Goal: Information Seeking & Learning: Understand process/instructions

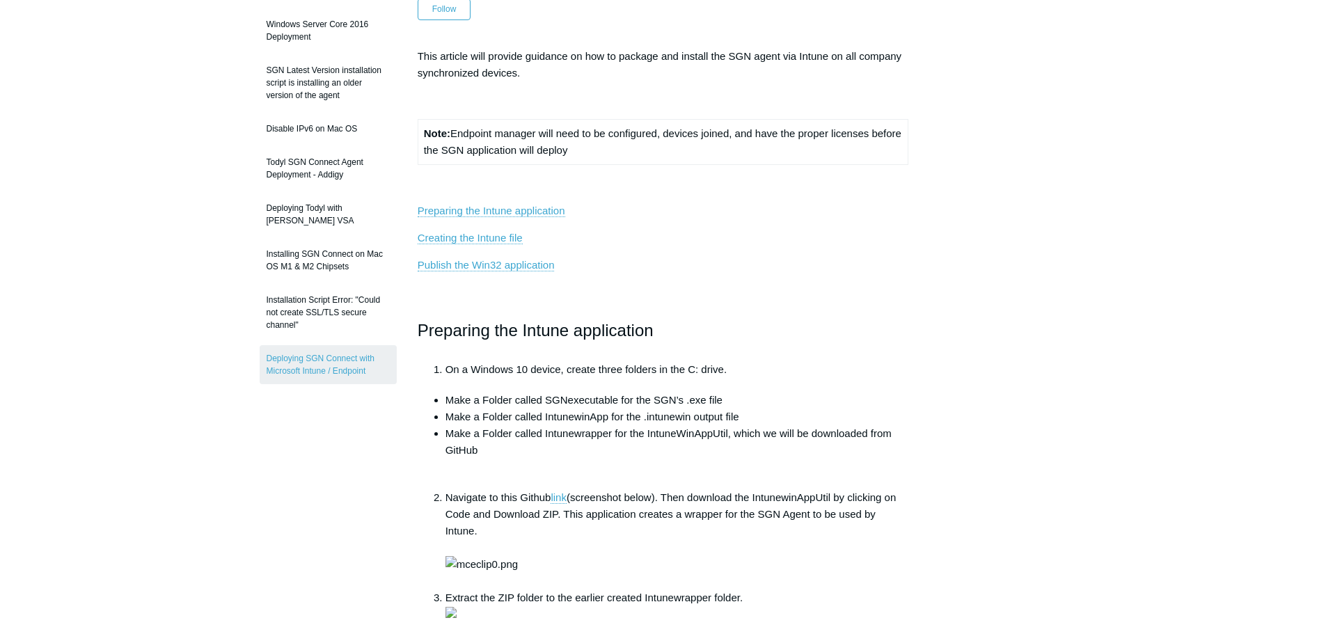
scroll to position [278, 0]
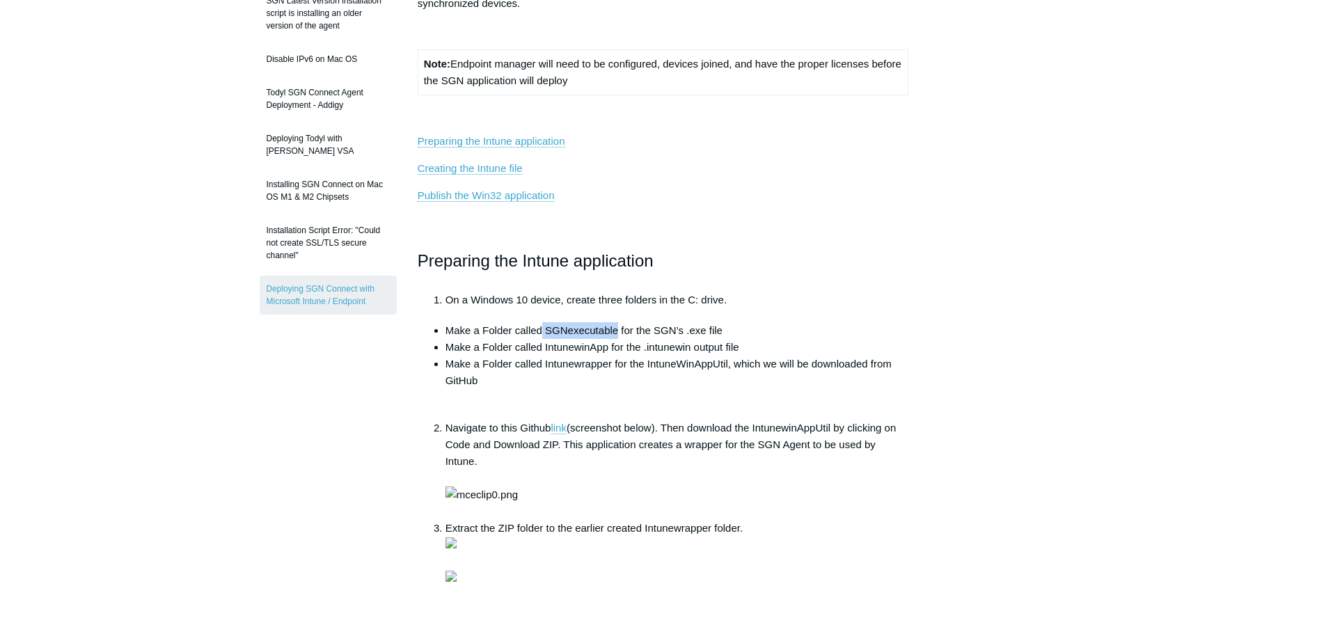
drag, startPoint x: 543, startPoint y: 329, endPoint x: 617, endPoint y: 329, distance: 74.5
click at [617, 329] on li "Make a Folder called SGNexecutable for the SGN’s .exe file" at bounding box center [678, 330] width 464 height 17
copy li "SGNexecutable"
drag, startPoint x: 544, startPoint y: 348, endPoint x: 606, endPoint y: 343, distance: 62.1
click at [606, 343] on li "Make a Folder called IntunewinApp for the .intunewin output file" at bounding box center [678, 347] width 464 height 17
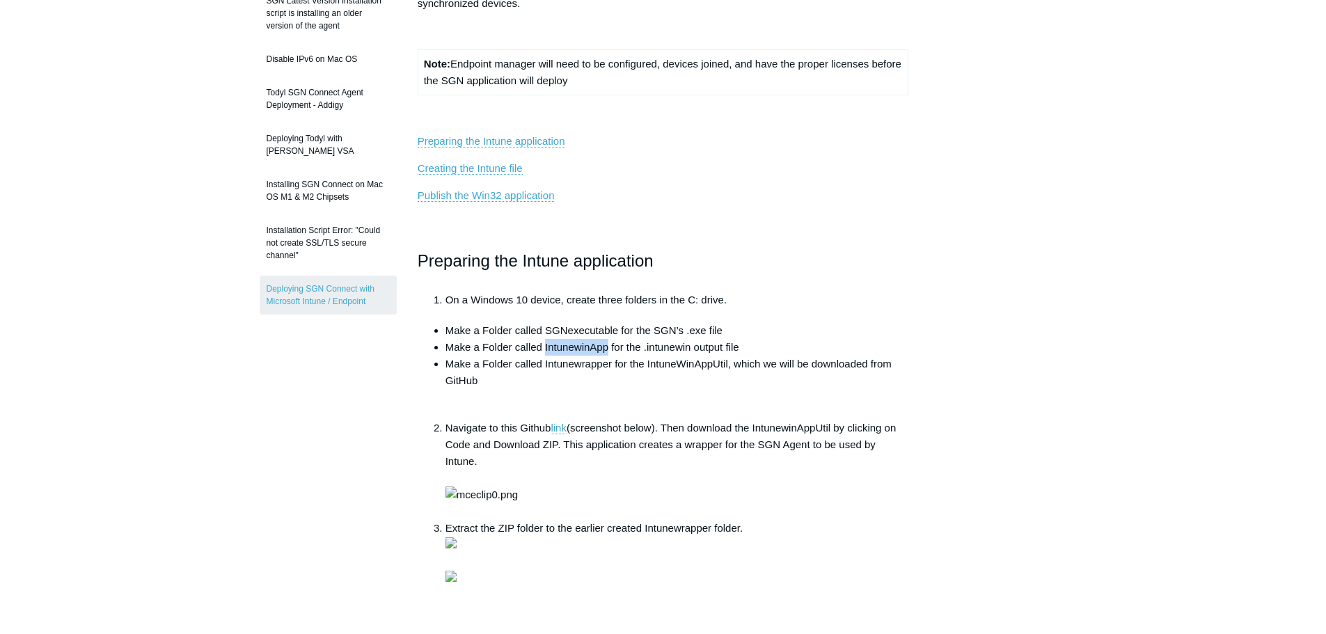
copy li "IntunewinApp"
drag, startPoint x: 545, startPoint y: 366, endPoint x: 611, endPoint y: 368, distance: 66.2
click at [611, 368] on li "Make a Folder called Intunewrapper for the IntuneWinAppUtil, which we will be d…" at bounding box center [678, 381] width 464 height 50
copy li "Intunewrapper"
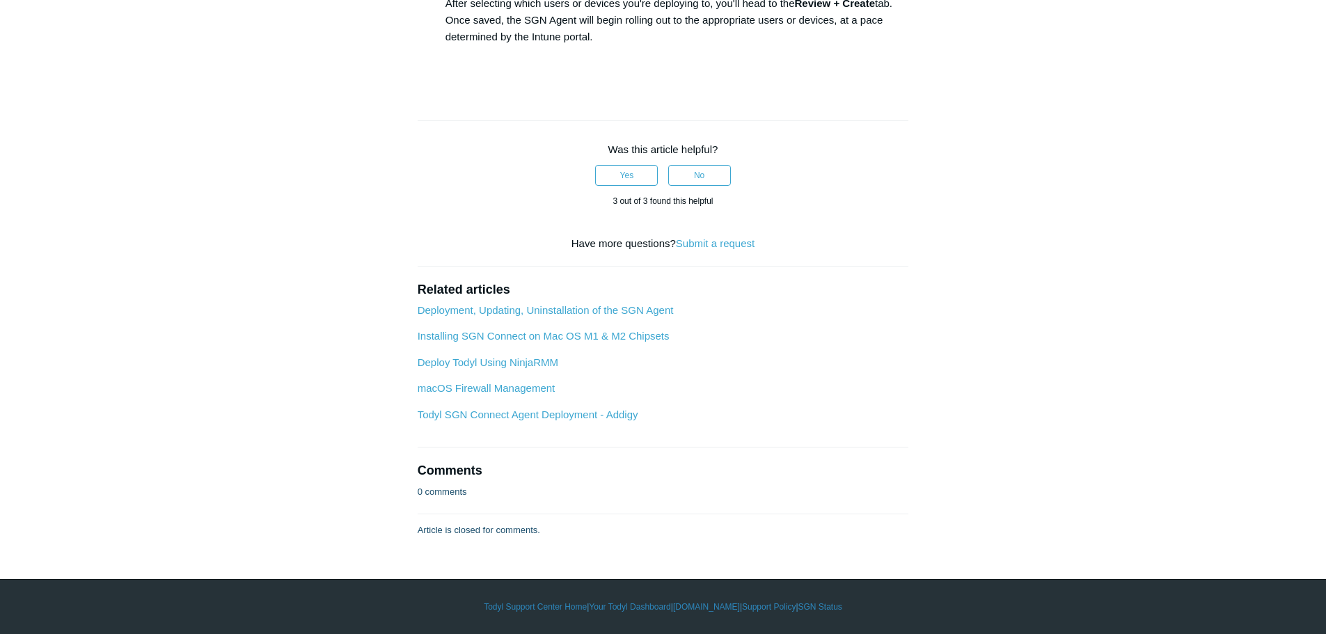
scroll to position [3063, 0]
drag, startPoint x: 737, startPoint y: 299, endPoint x: 546, endPoint y: 297, distance: 190.1
copy li "SGNConnect_5.x.x.exe /silent /deployKey"
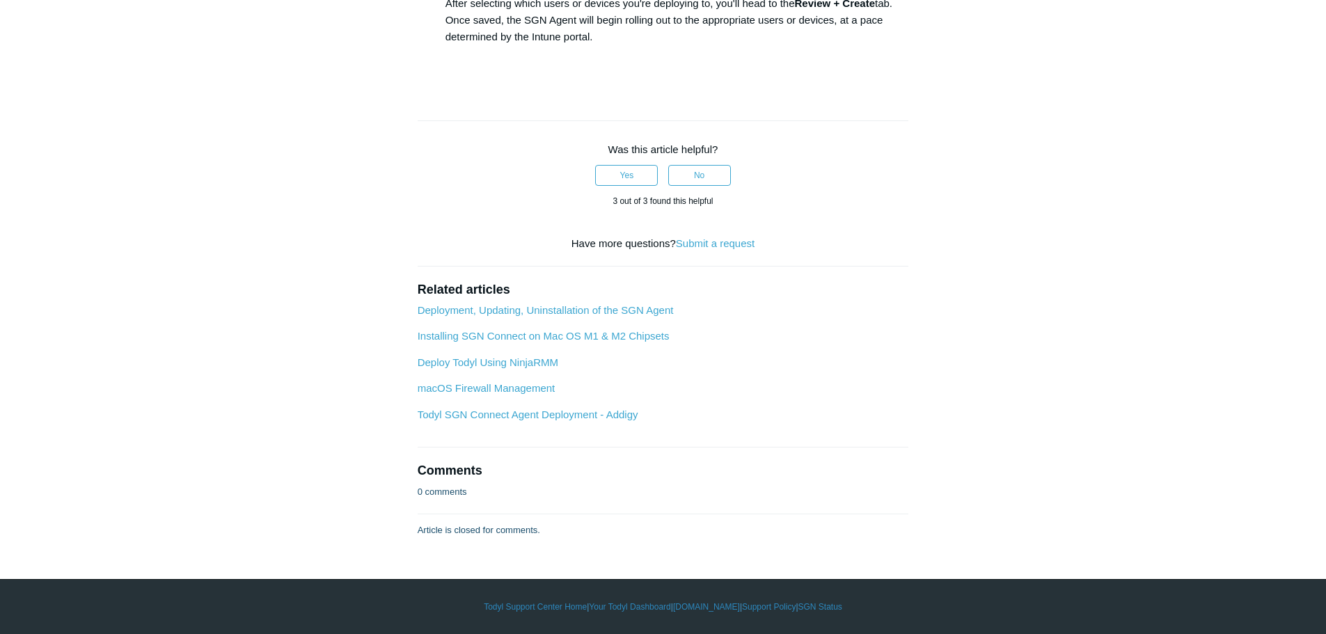
scroll to position [3272, 0]
drag, startPoint x: 807, startPoint y: 108, endPoint x: 558, endPoint y: 107, distance: 248.5
copy li "C:\Program Files\SGN Connect\uninstall.exe /silent"
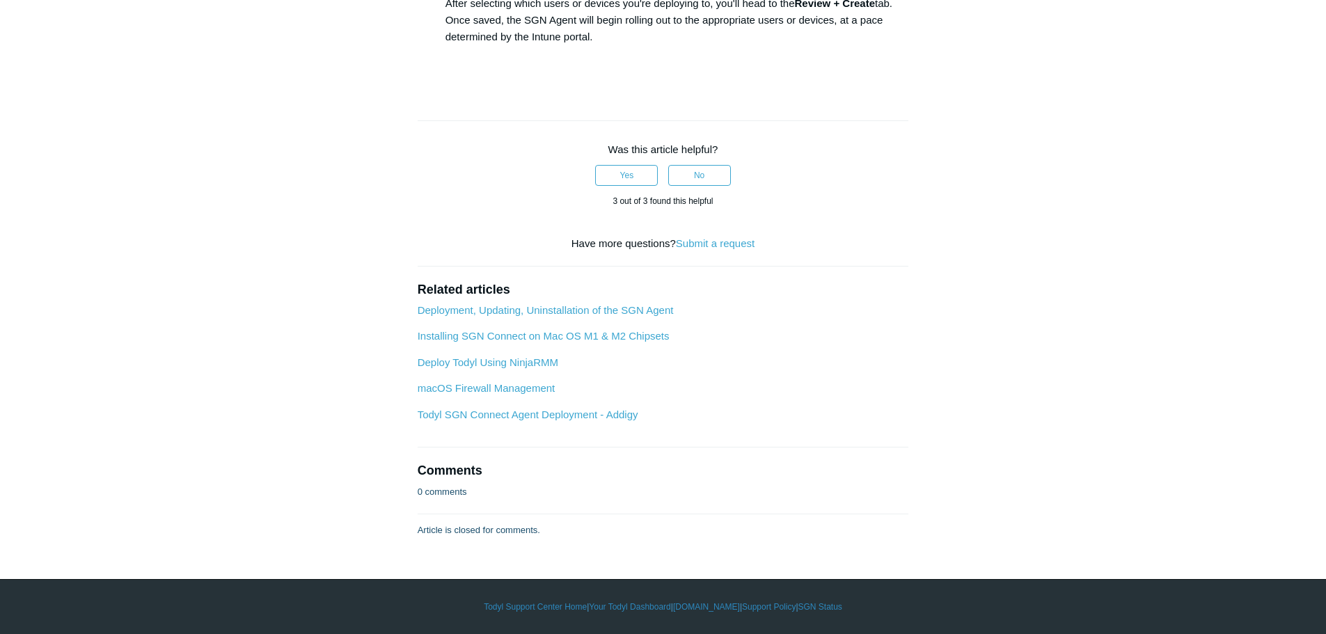
drag, startPoint x: 672, startPoint y: 274, endPoint x: 485, endPoint y: 274, distance: 188.0
drag, startPoint x: 485, startPoint y: 275, endPoint x: 675, endPoint y: 271, distance: 190.1
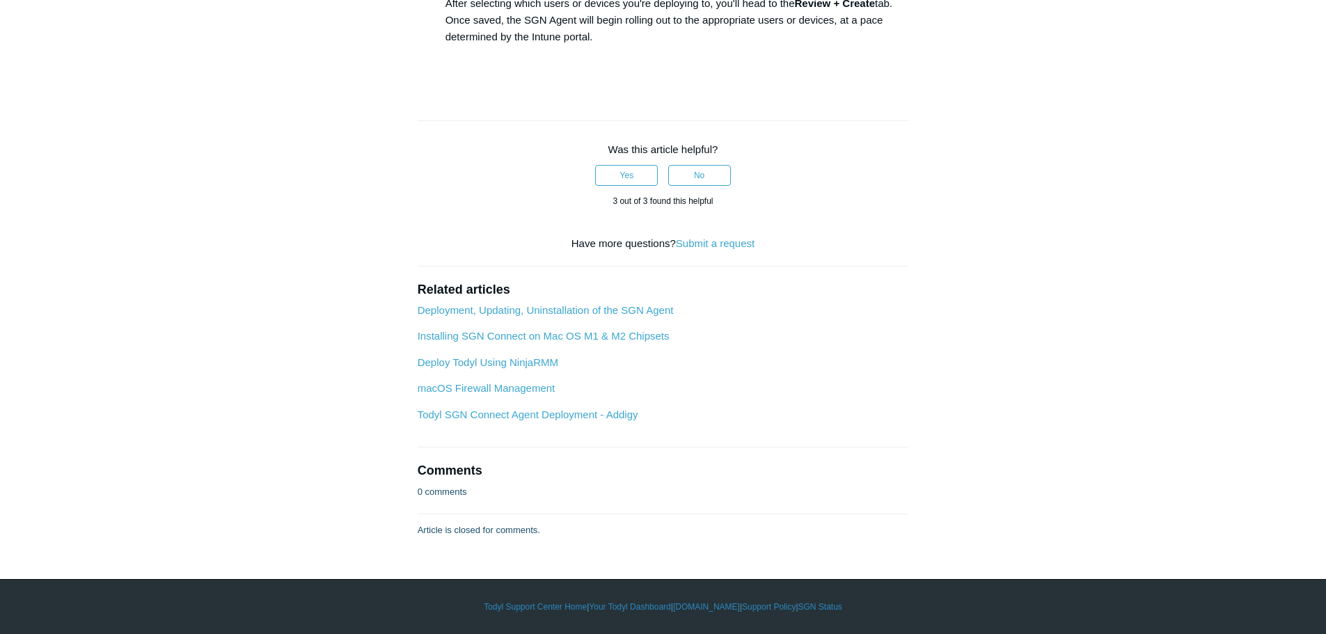
copy li "C:\Program Files\SGN Connect\Current"
drag, startPoint x: 606, startPoint y: 293, endPoint x: 528, endPoint y: 293, distance: 78.0
copy li "sgnconnect.exe"
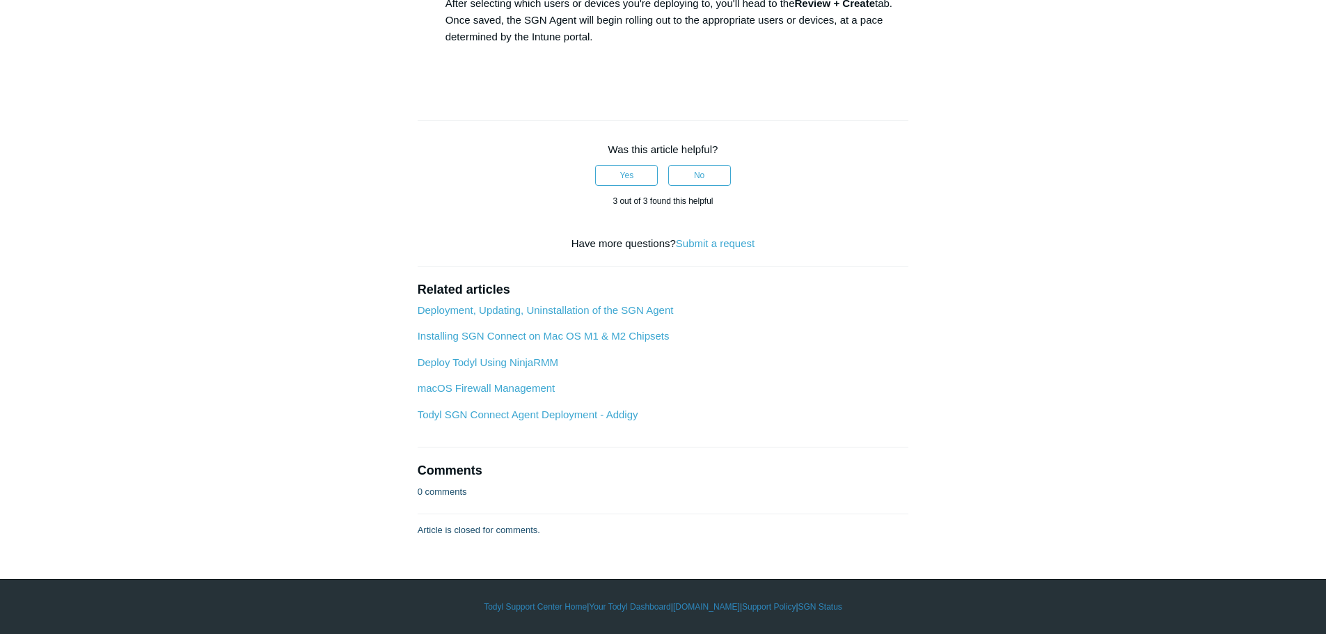
scroll to position [3341, 0]
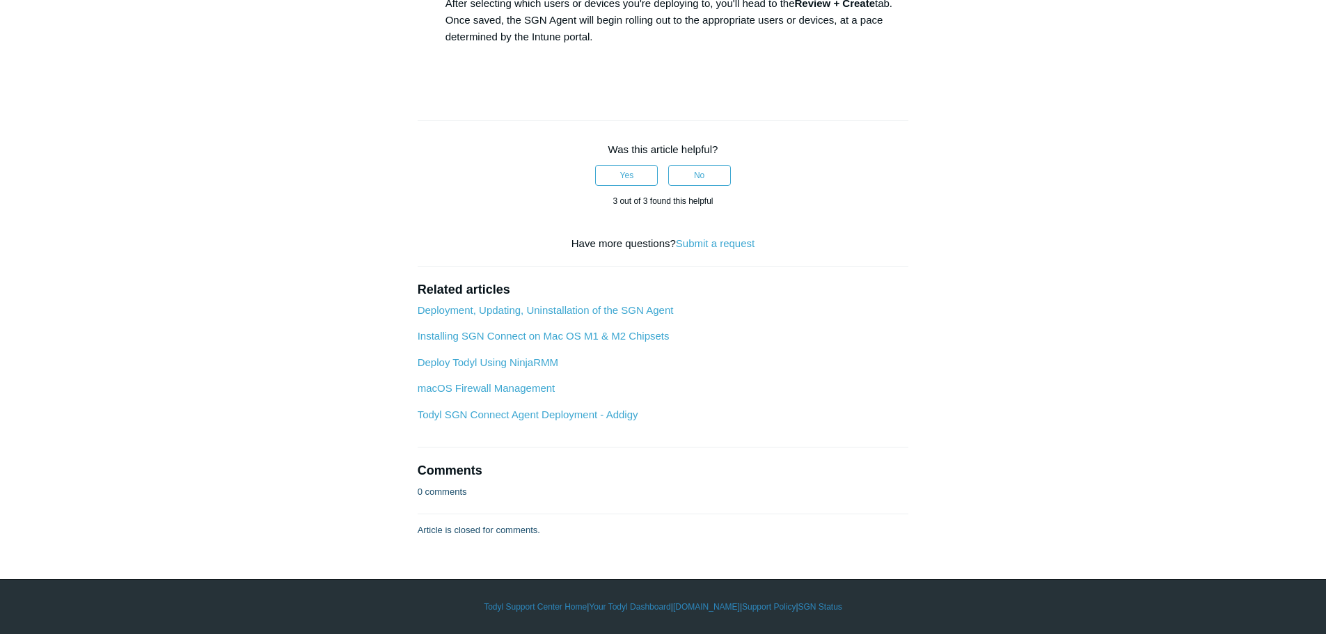
drag, startPoint x: 902, startPoint y: 159, endPoint x: 544, endPoint y: 161, distance: 357.8
copy li "SGNConnect_5.x.x.exe /silent /deployKey YourTenantDeployKeyGoesHere"
drag, startPoint x: 806, startPoint y: 177, endPoint x: 557, endPoint y: 178, distance: 249.2
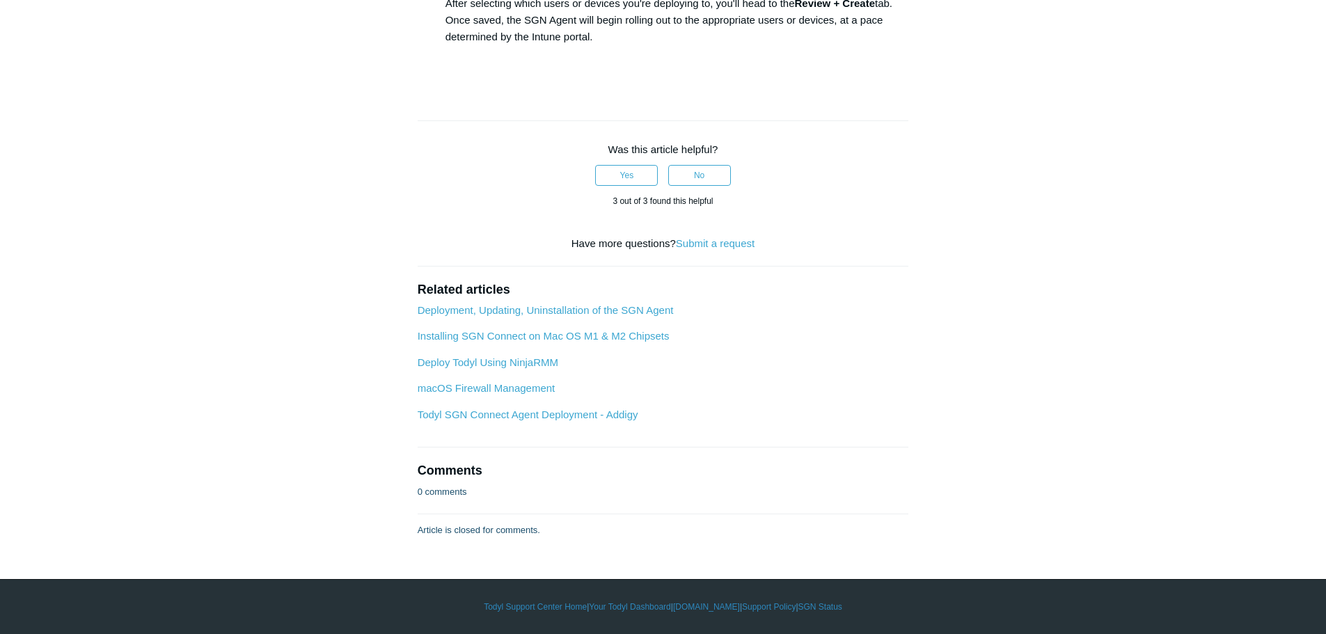
copy li "C:\Program Files\SGN Connect\uninstall.exe /silent"
drag, startPoint x: 681, startPoint y: 271, endPoint x: 487, endPoint y: 276, distance: 194.3
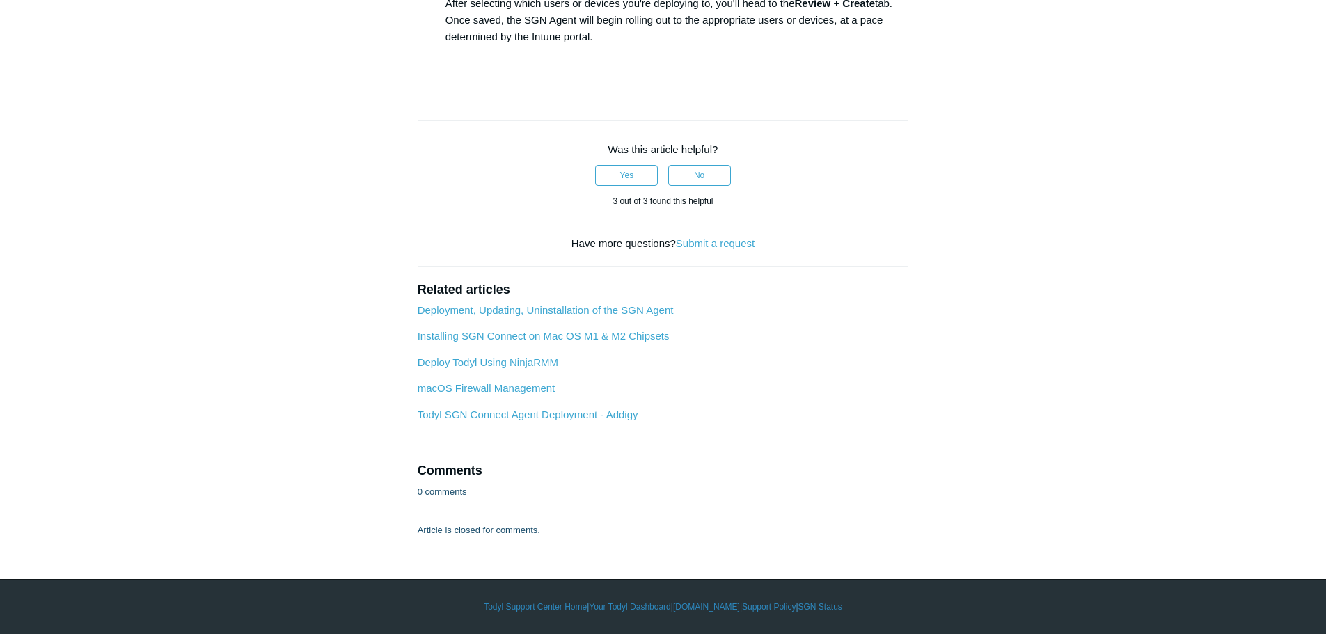
copy li "C:\Program Files\SGN Connect\Current"
drag, startPoint x: 599, startPoint y: 223, endPoint x: 526, endPoint y: 222, distance: 73.1
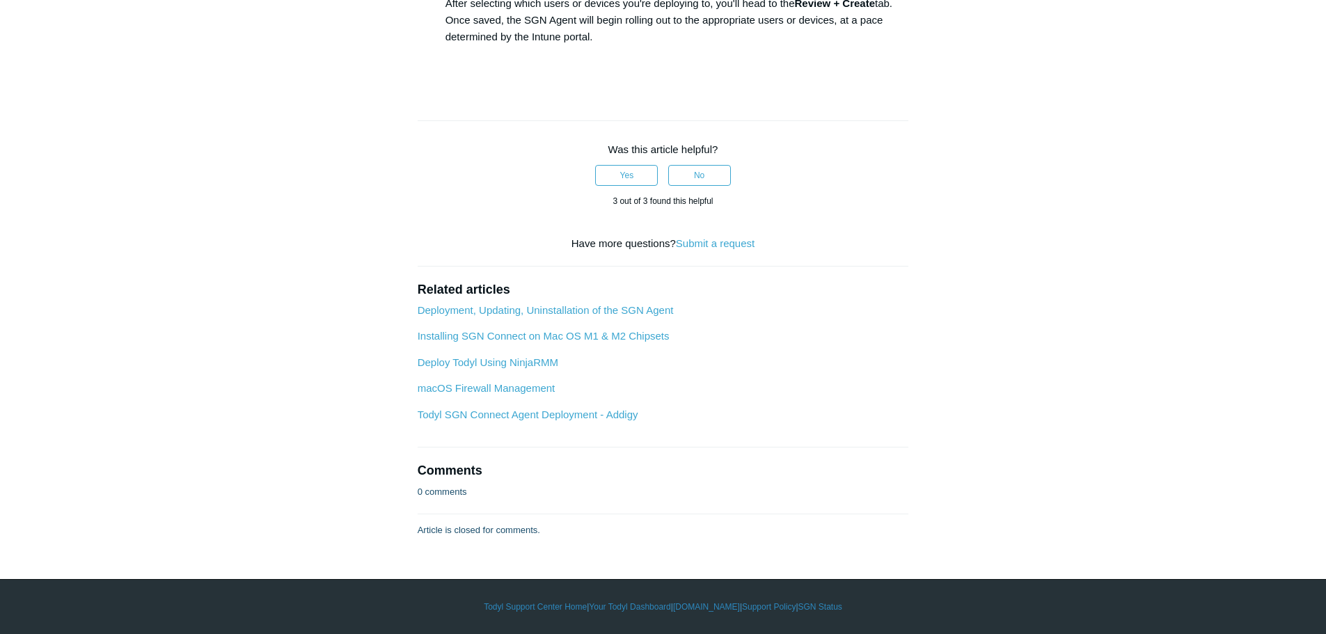
drag, startPoint x: 543, startPoint y: 299, endPoint x: 905, endPoint y: 305, distance: 362.0
drag, startPoint x: 798, startPoint y: 315, endPoint x: 556, endPoint y: 313, distance: 242.3
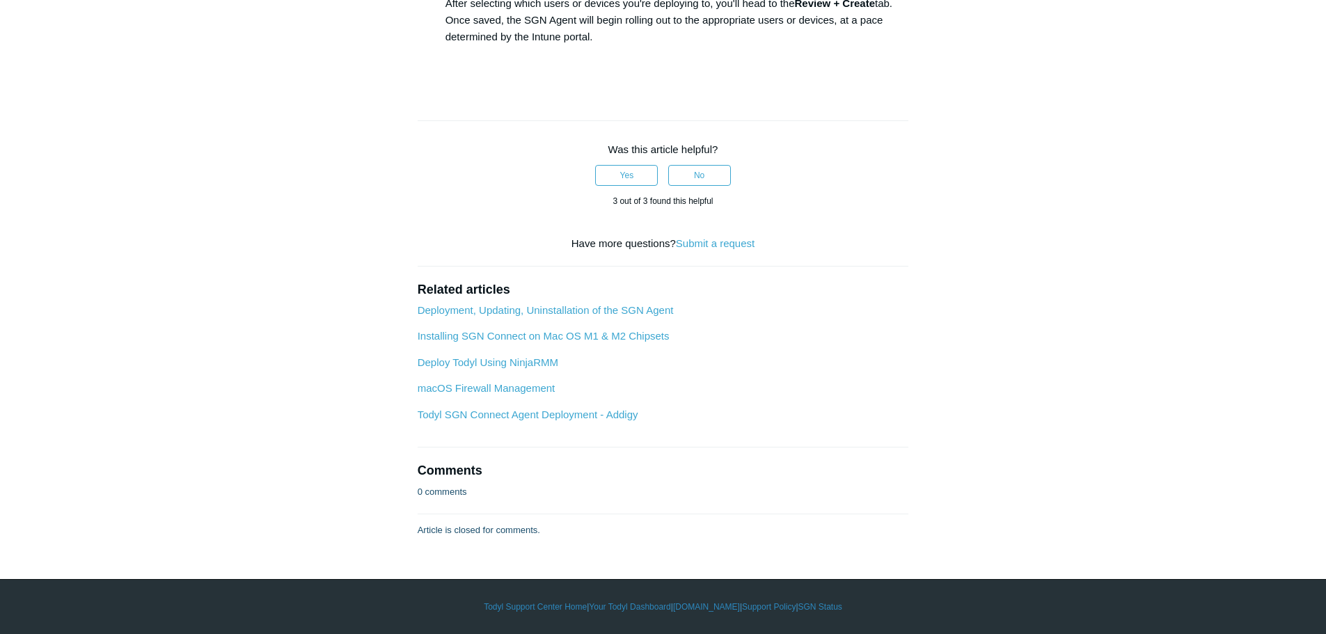
drag, startPoint x: 676, startPoint y: 274, endPoint x: 485, endPoint y: 280, distance: 190.8
drag, startPoint x: 603, startPoint y: 290, endPoint x: 528, endPoint y: 290, distance: 74.5
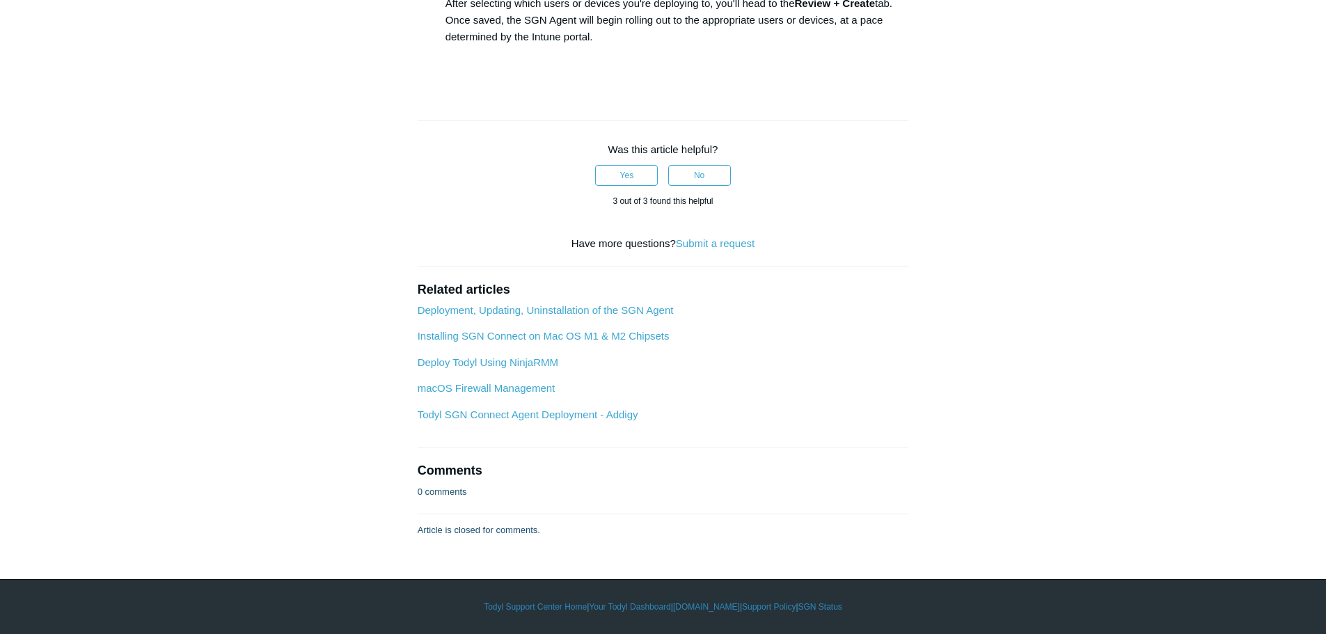
drag, startPoint x: 655, startPoint y: 439, endPoint x: 922, endPoint y: 436, distance: 267.3
drag, startPoint x: 808, startPoint y: 385, endPoint x: 558, endPoint y: 383, distance: 249.9
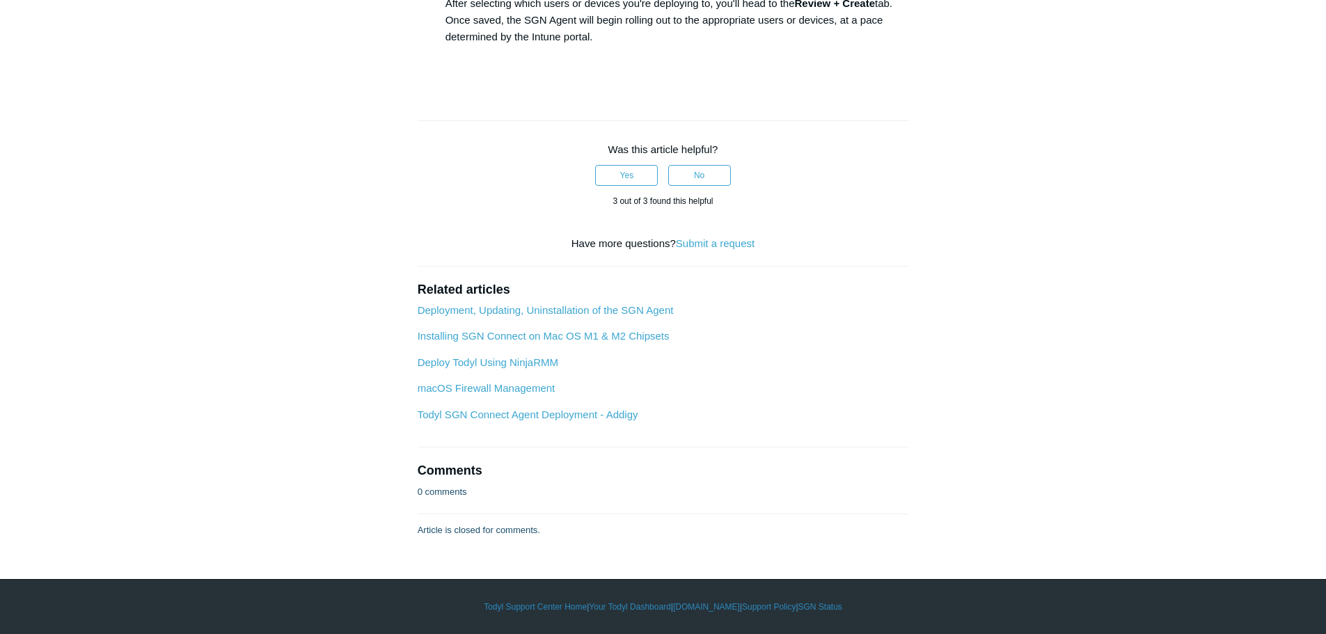
scroll to position [3550, 0]
drag, startPoint x: 675, startPoint y: 413, endPoint x: 493, endPoint y: 409, distance: 182.4
drag, startPoint x: 673, startPoint y: 412, endPoint x: 487, endPoint y: 416, distance: 186.6
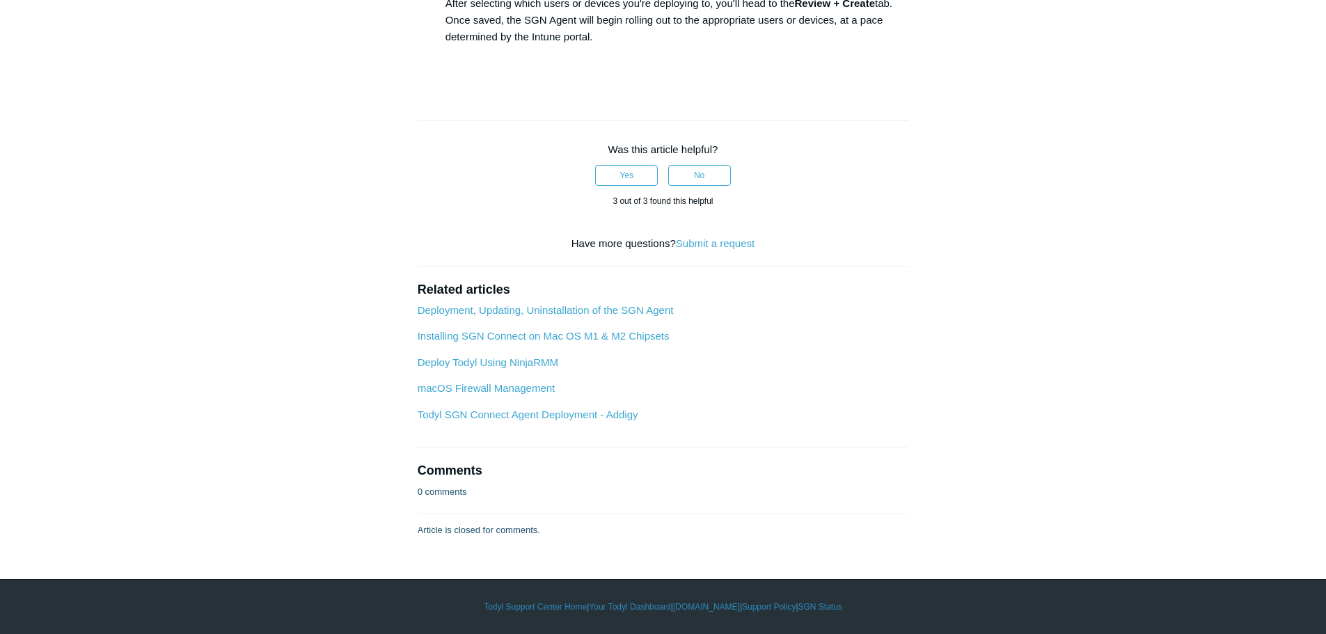
drag, startPoint x: 613, startPoint y: 427, endPoint x: 528, endPoint y: 432, distance: 85.1
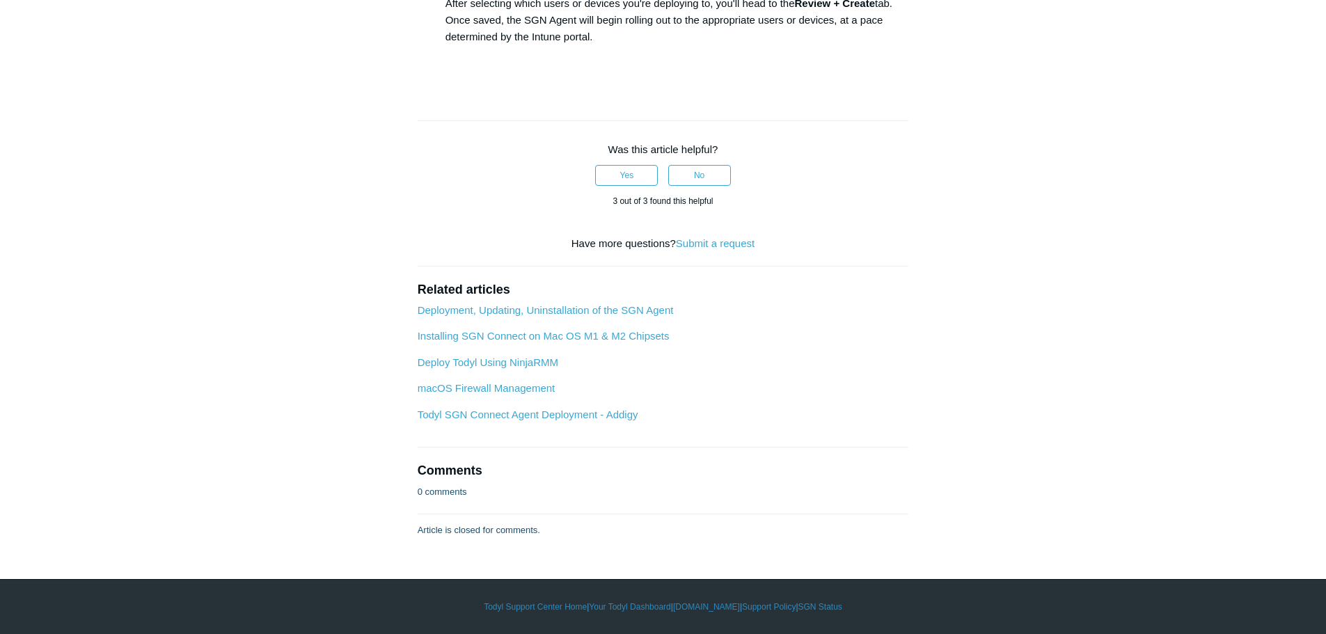
drag, startPoint x: 655, startPoint y: 369, endPoint x: 932, endPoint y: 369, distance: 277.1
drag, startPoint x: 799, startPoint y: 390, endPoint x: 556, endPoint y: 380, distance: 243.1
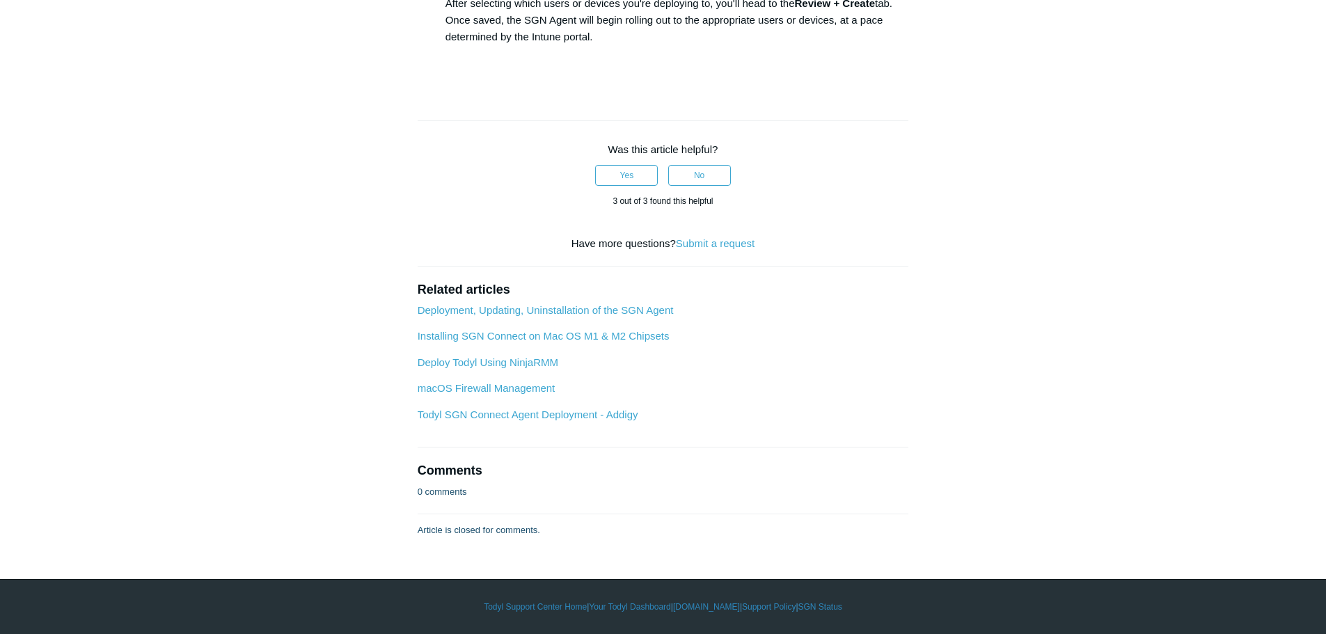
drag, startPoint x: 581, startPoint y: 346, endPoint x: 487, endPoint y: 347, distance: 94.0
drag, startPoint x: 615, startPoint y: 359, endPoint x: 528, endPoint y: 357, distance: 87.7
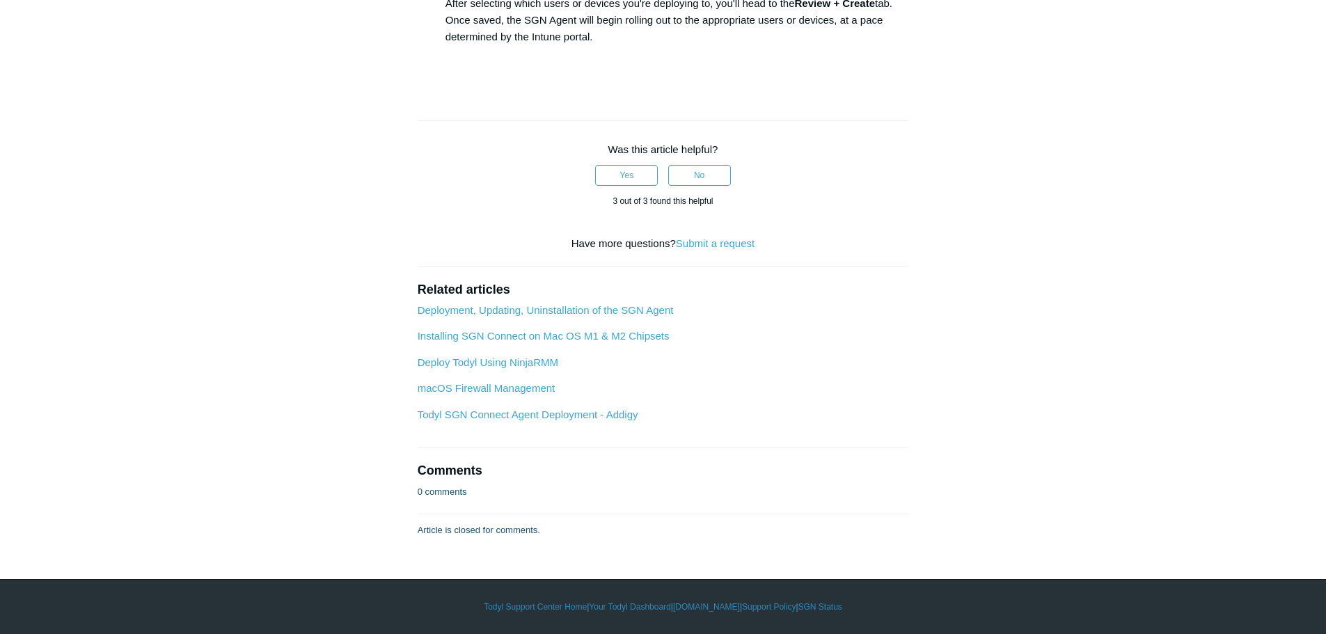
drag, startPoint x: 908, startPoint y: 232, endPoint x: 656, endPoint y: 228, distance: 252.0
drag, startPoint x: 798, startPoint y: 245, endPoint x: 557, endPoint y: 244, distance: 241.6
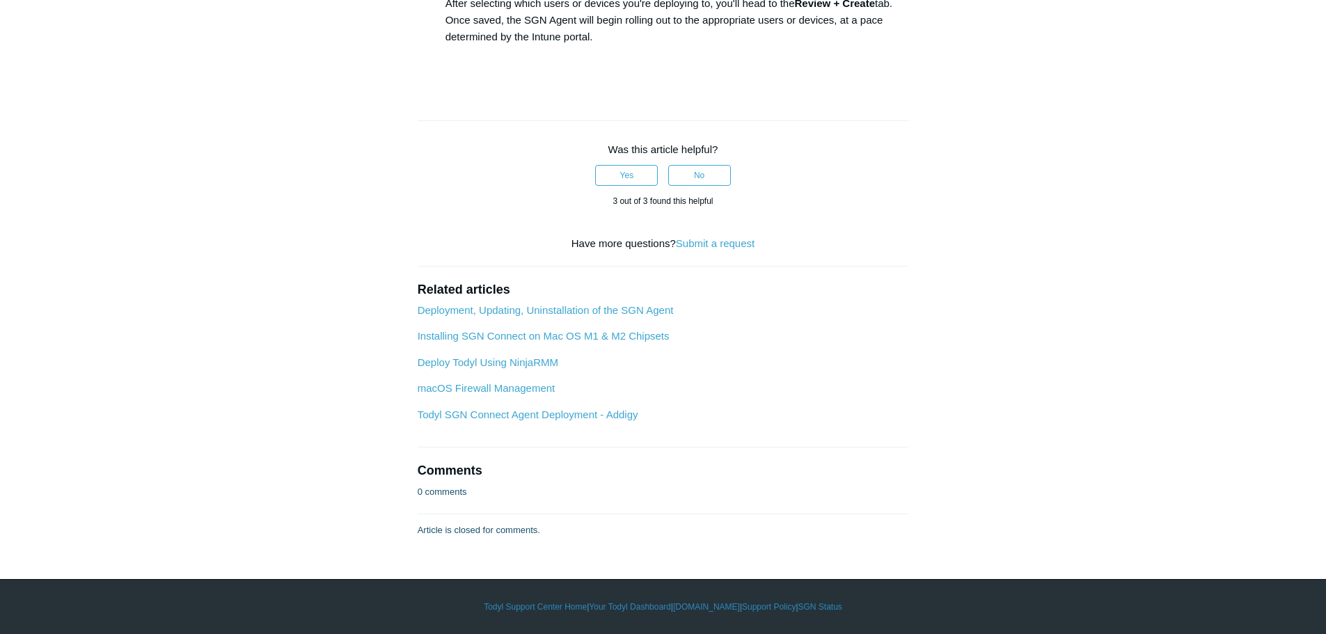
drag, startPoint x: 674, startPoint y: 410, endPoint x: 487, endPoint y: 410, distance: 187.3
drag, startPoint x: 617, startPoint y: 434, endPoint x: 526, endPoint y: 430, distance: 90.6
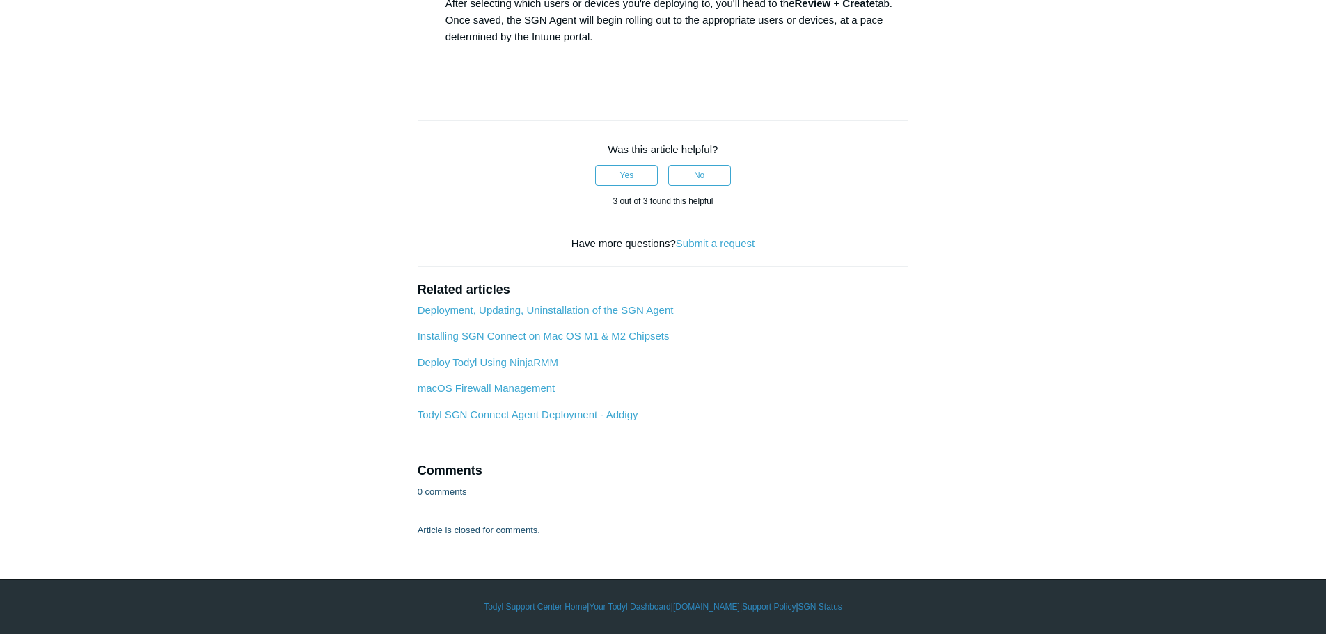
drag, startPoint x: 909, startPoint y: 368, endPoint x: 655, endPoint y: 365, distance: 254.1
drag, startPoint x: 817, startPoint y: 391, endPoint x: 558, endPoint y: 382, distance: 259.1
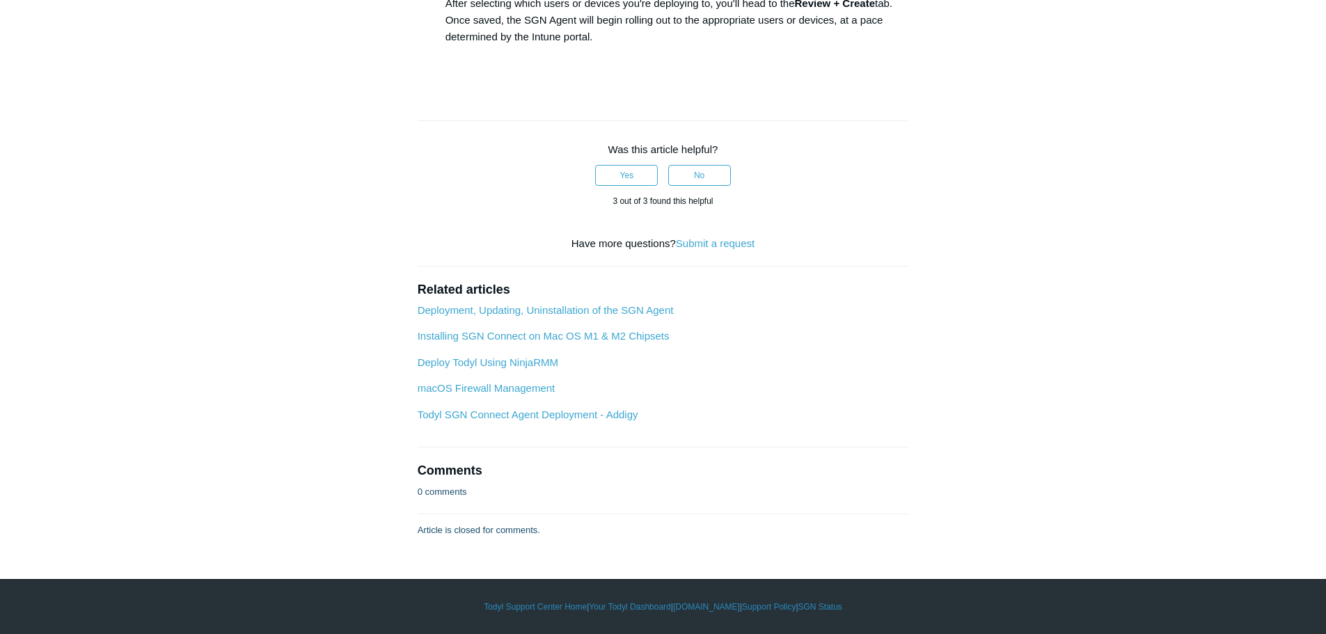
scroll to position [3272, 0]
drag, startPoint x: 737, startPoint y: 388, endPoint x: 720, endPoint y: 388, distance: 16.7
drag, startPoint x: 693, startPoint y: 275, endPoint x: 487, endPoint y: 278, distance: 205.4
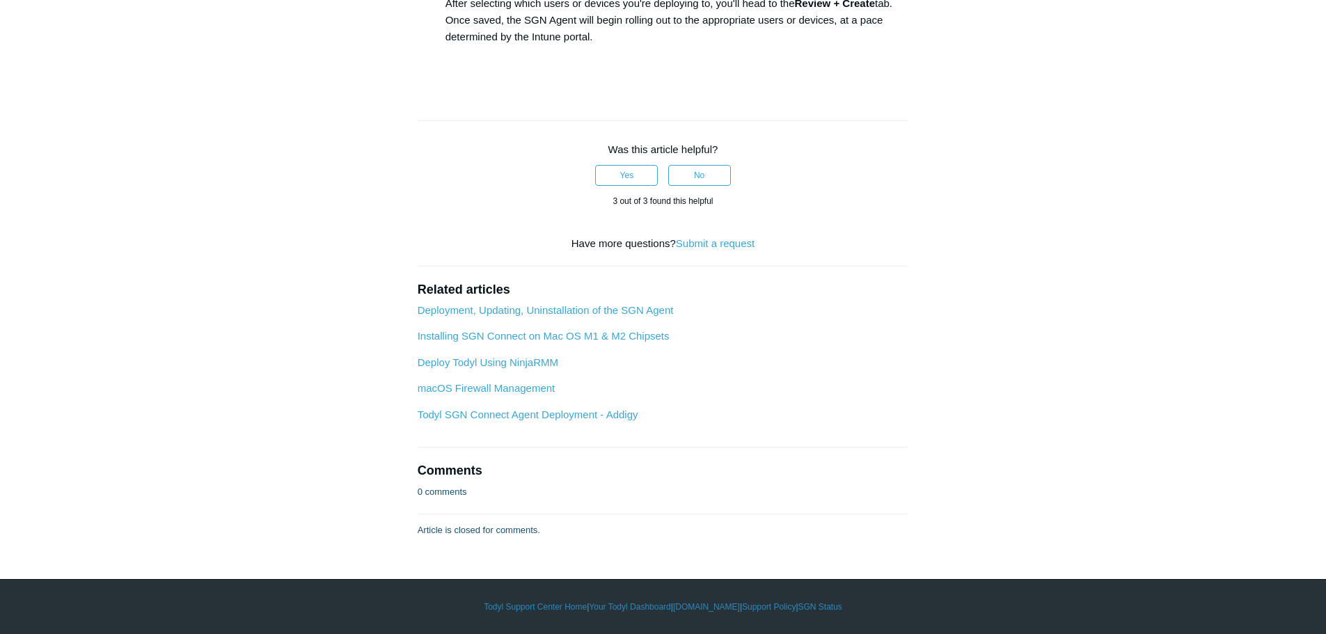
drag, startPoint x: 560, startPoint y: 298, endPoint x: 529, endPoint y: 294, distance: 30.8
drag, startPoint x: 900, startPoint y: 158, endPoint x: 656, endPoint y: 162, distance: 244.4
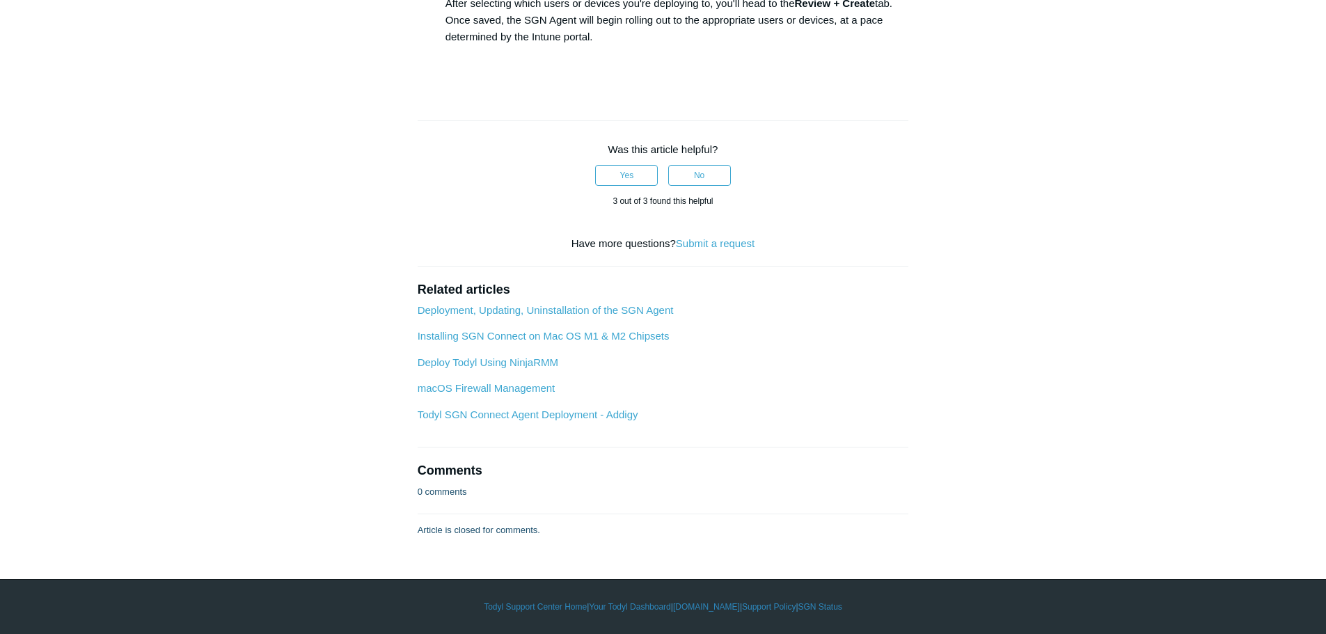
drag, startPoint x: 797, startPoint y: 178, endPoint x: 557, endPoint y: 178, distance: 240.2
drag, startPoint x: 680, startPoint y: 205, endPoint x: 486, endPoint y: 204, distance: 194.2
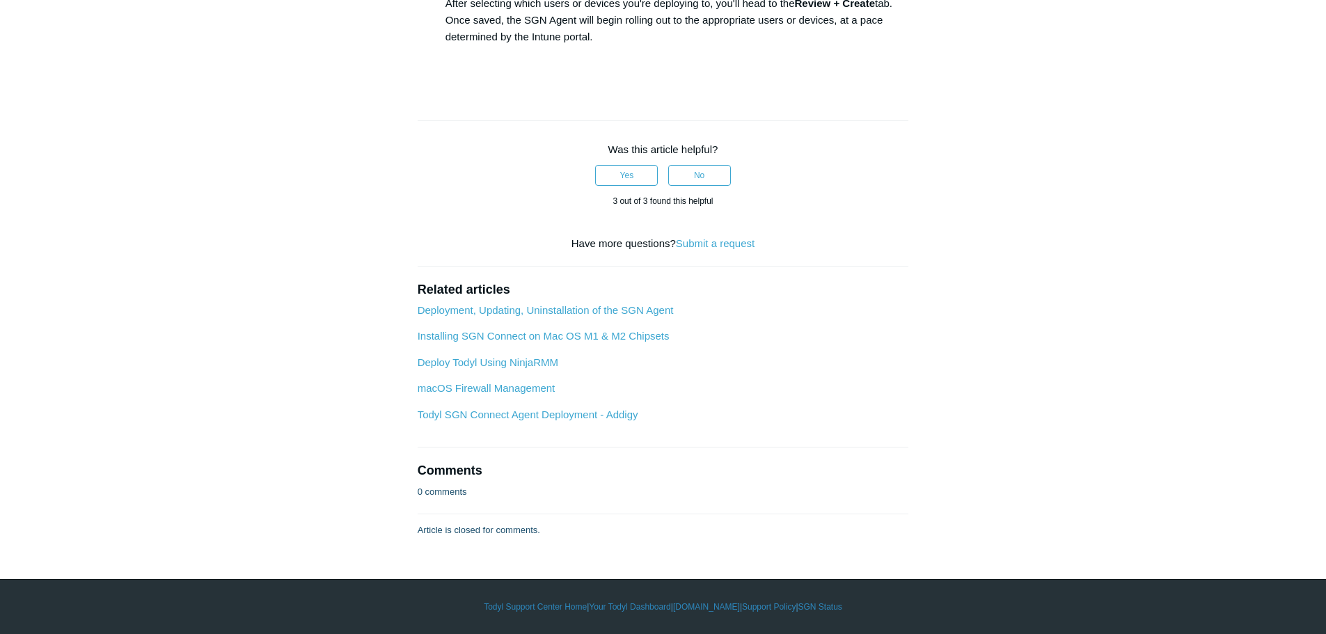
drag, startPoint x: 617, startPoint y: 222, endPoint x: 526, endPoint y: 221, distance: 91.2
